Goal: Transaction & Acquisition: Purchase product/service

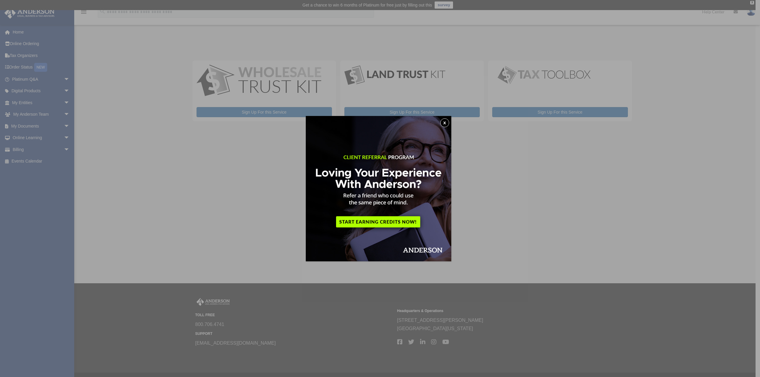
click at [445, 120] on button "x" at bounding box center [444, 122] width 9 height 9
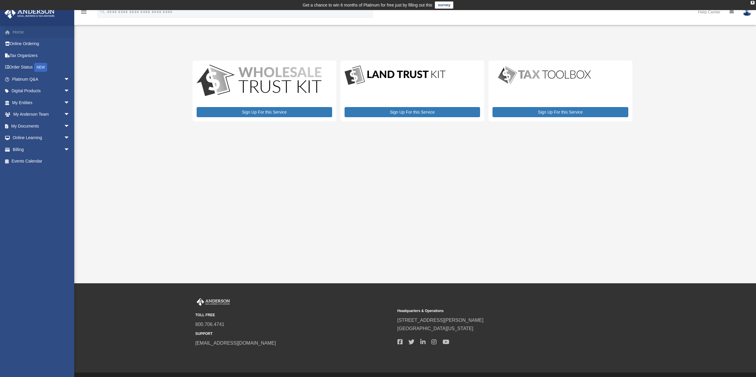
click at [20, 30] on link "Home" at bounding box center [41, 32] width 75 height 12
click at [25, 147] on link "Billing arrow_drop_down" at bounding box center [41, 150] width 75 height 12
click at [64, 150] on span "arrow_drop_down" at bounding box center [70, 150] width 12 height 12
click at [32, 163] on link "$ Open Invoices" at bounding box center [43, 162] width 70 height 12
click at [36, 162] on link "$ Open Invoices" at bounding box center [43, 162] width 70 height 12
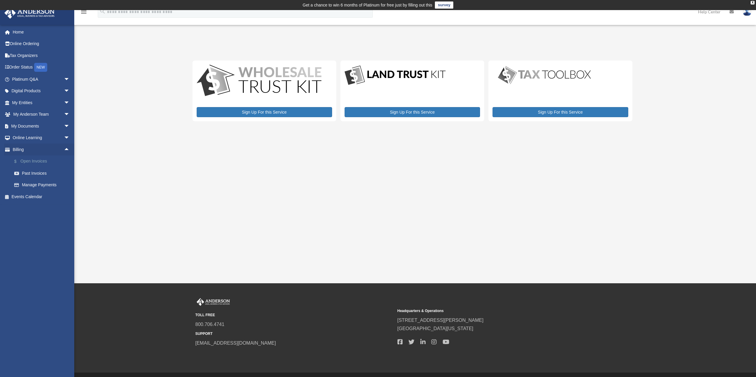
click at [41, 160] on link "$ Open Invoices" at bounding box center [43, 162] width 70 height 12
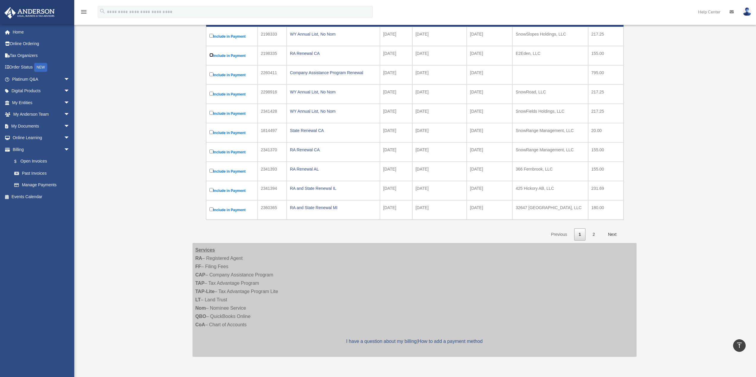
scroll to position [30, 0]
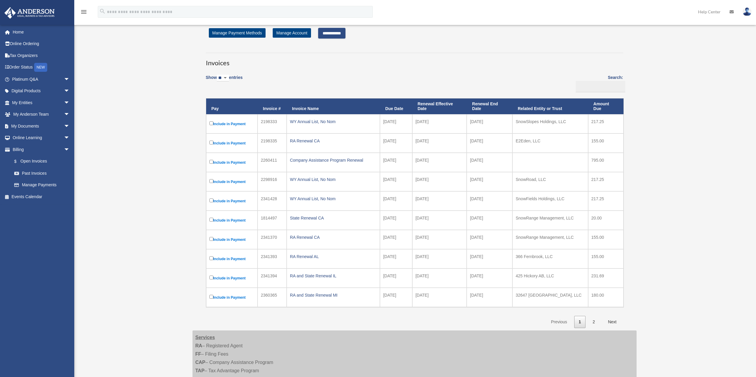
click at [337, 36] on input "**********" at bounding box center [331, 33] width 27 height 11
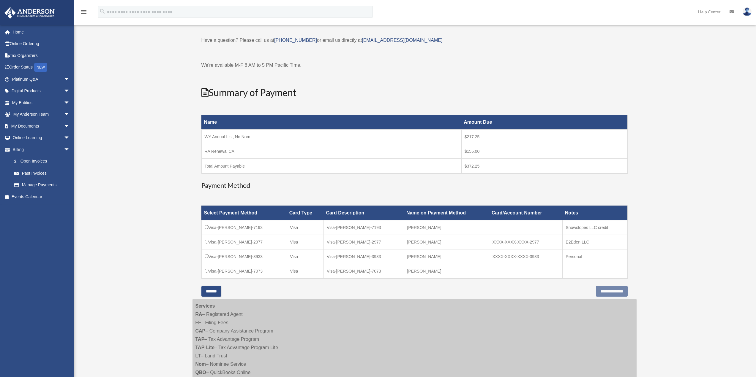
click at [203, 271] on td "Visa-[PERSON_NAME]-7073" at bounding box center [244, 271] width 86 height 15
click at [610, 289] on input "**********" at bounding box center [612, 291] width 32 height 11
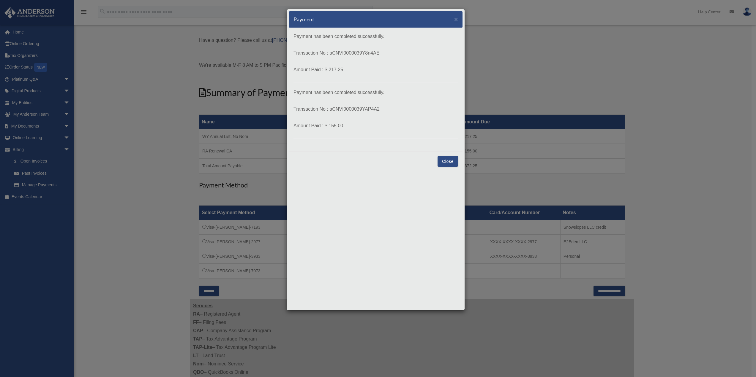
click at [441, 162] on button "Close" at bounding box center [447, 161] width 20 height 11
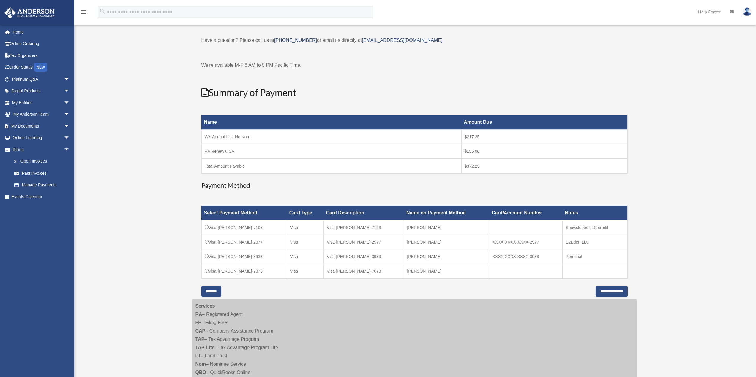
scroll to position [0, 0]
